Goal: Book appointment/travel/reservation

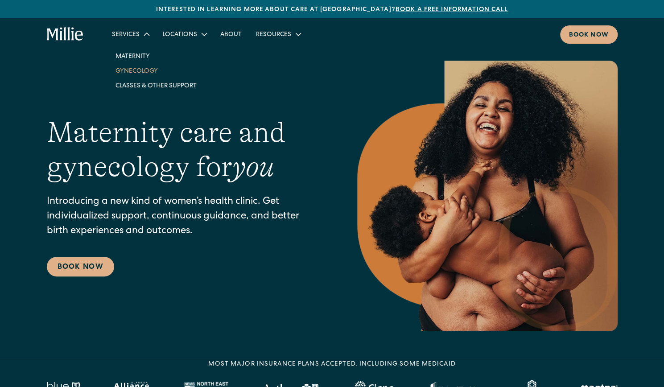
click at [139, 68] on link "Gynecology" at bounding box center [155, 70] width 95 height 15
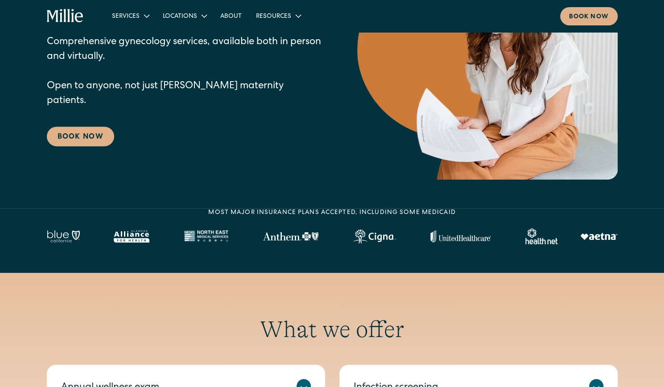
scroll to position [168, 0]
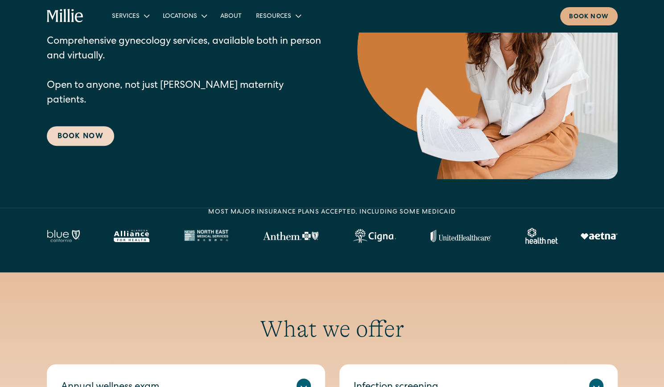
click at [97, 132] on link "Book Now" at bounding box center [80, 136] width 67 height 20
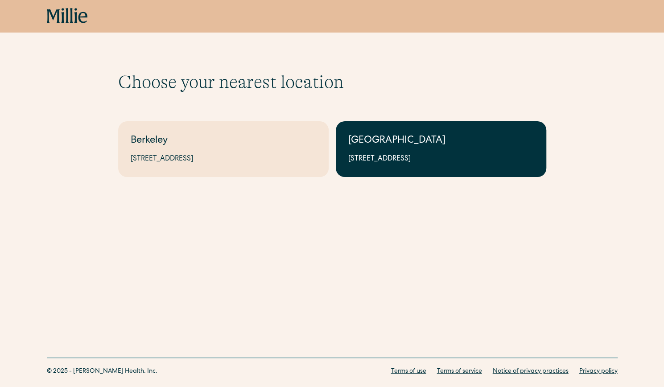
click at [360, 166] on link "South Bay 1471 Saratoga Ave, Suite 101, San Jose, CA 95129" at bounding box center [441, 149] width 211 height 56
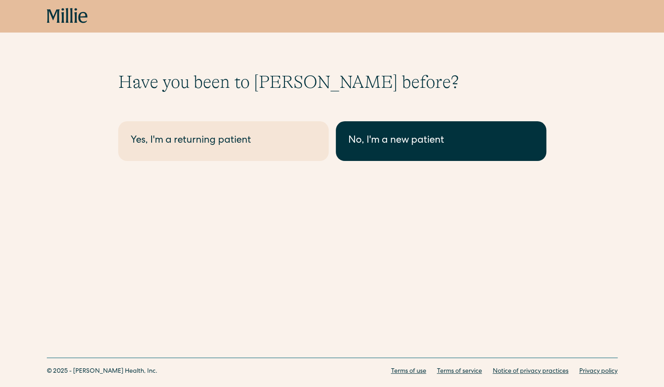
click at [363, 152] on link "No, I'm a new patient" at bounding box center [441, 141] width 211 height 40
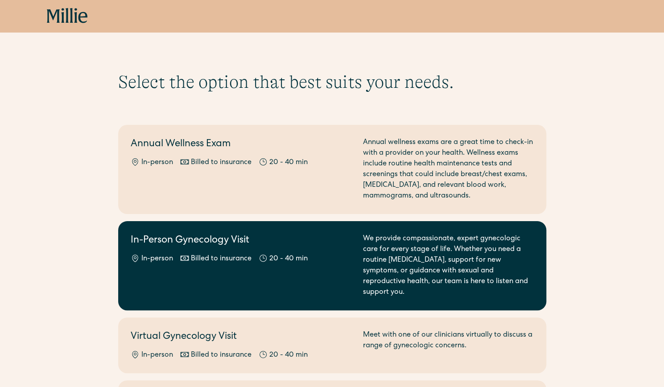
click at [380, 248] on div "We provide compassionate, expert gynecologic care for every stage of life. Whet…" at bounding box center [448, 266] width 171 height 64
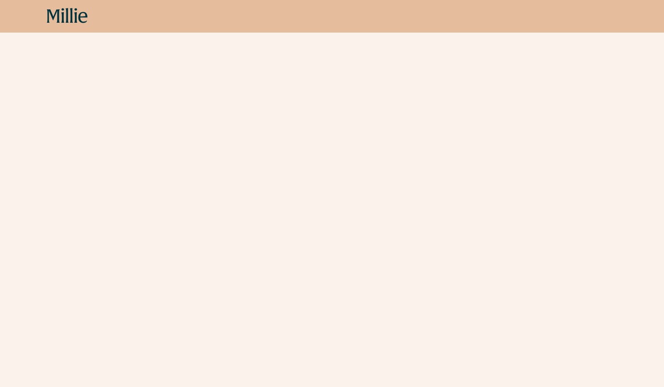
scroll to position [450, 0]
